Goal: Task Accomplishment & Management: Use online tool/utility

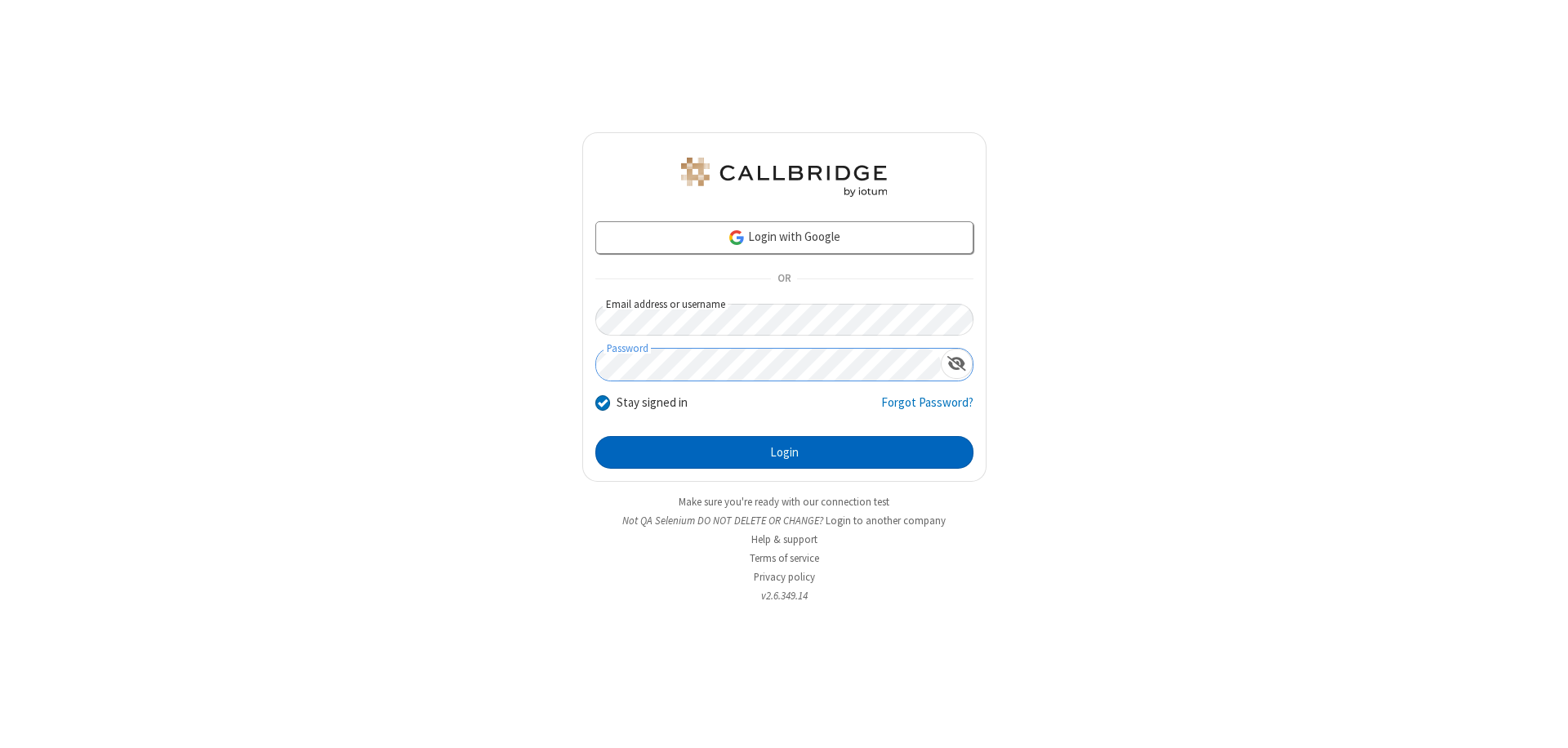
click at [784, 452] on button "Login" at bounding box center [784, 452] width 378 height 33
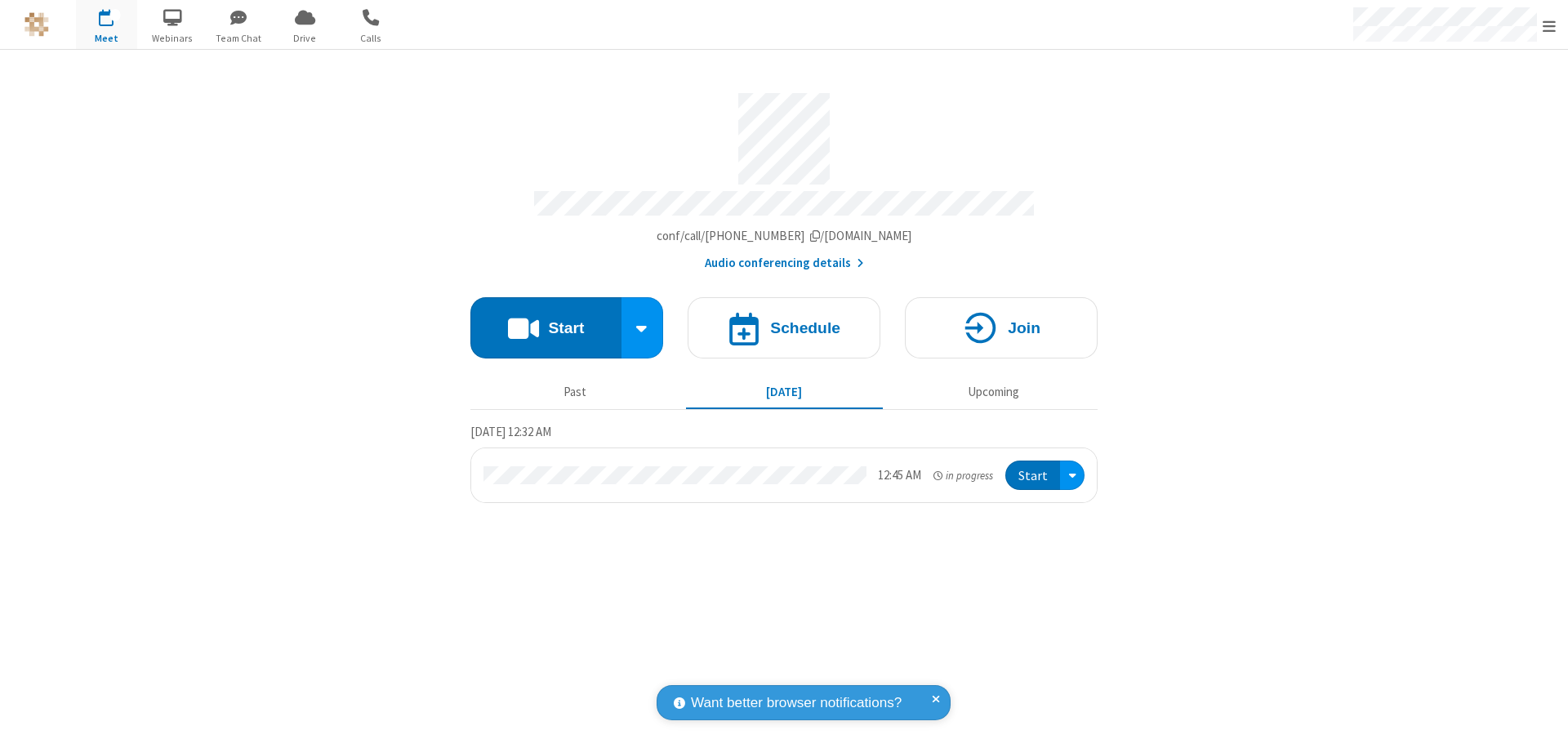
click at [546, 320] on button "Start" at bounding box center [546, 328] width 151 height 62
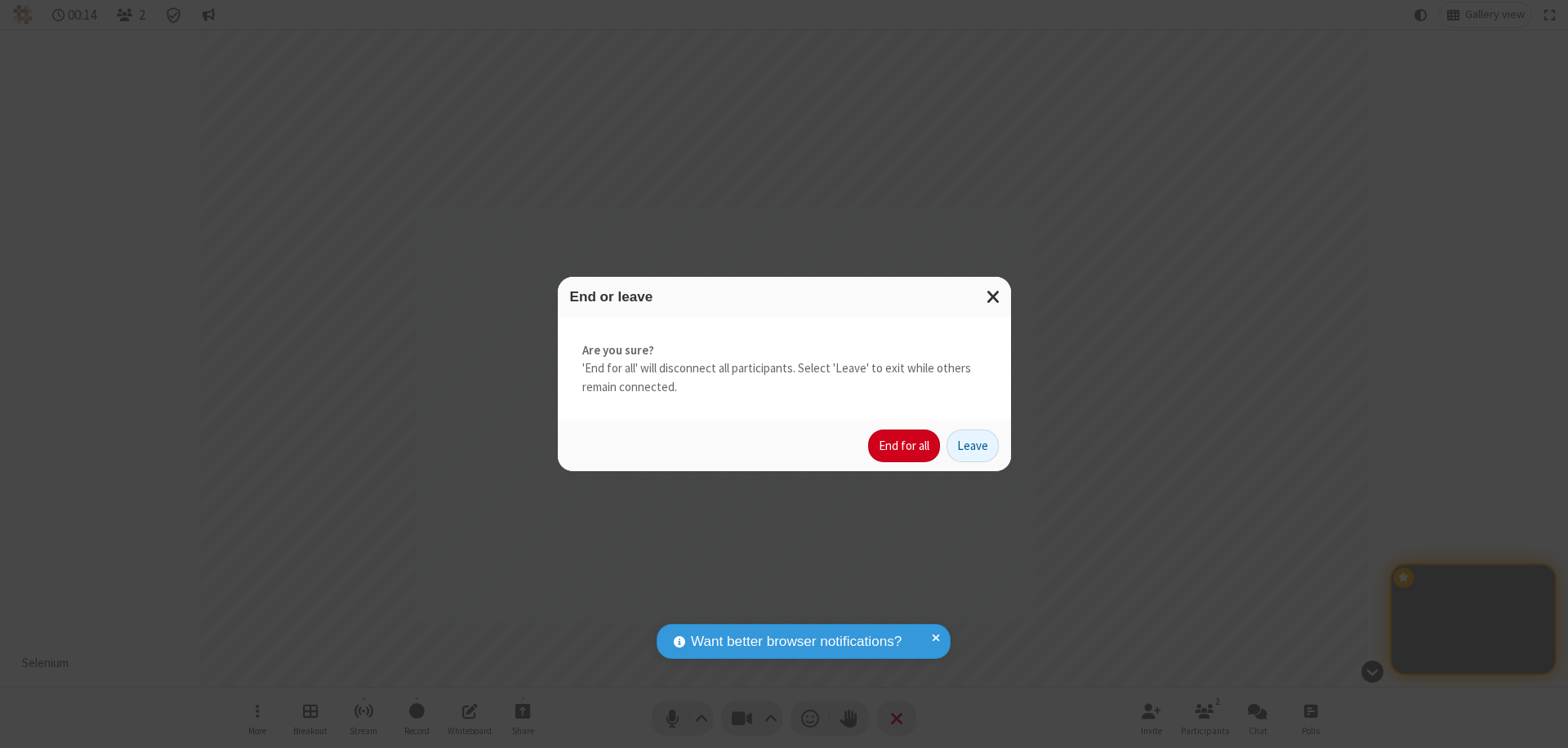
click at [905, 446] on button "End for all" at bounding box center [904, 446] width 72 height 33
